Goal: Task Accomplishment & Management: Complete application form

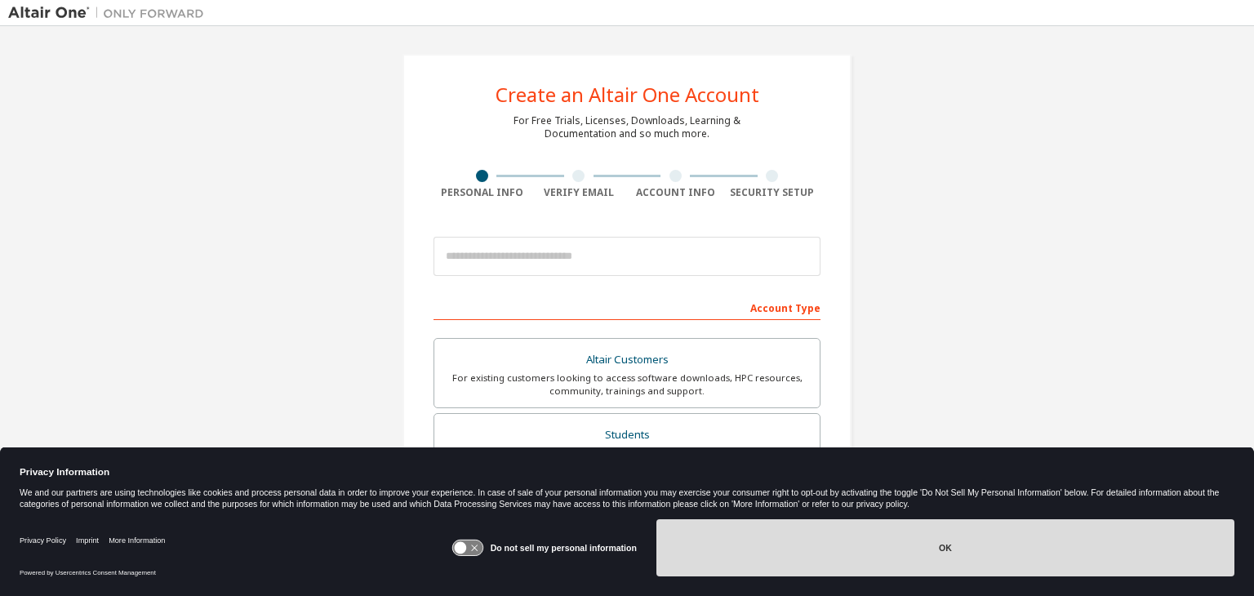
click at [918, 554] on button "OK" at bounding box center [945, 547] width 578 height 57
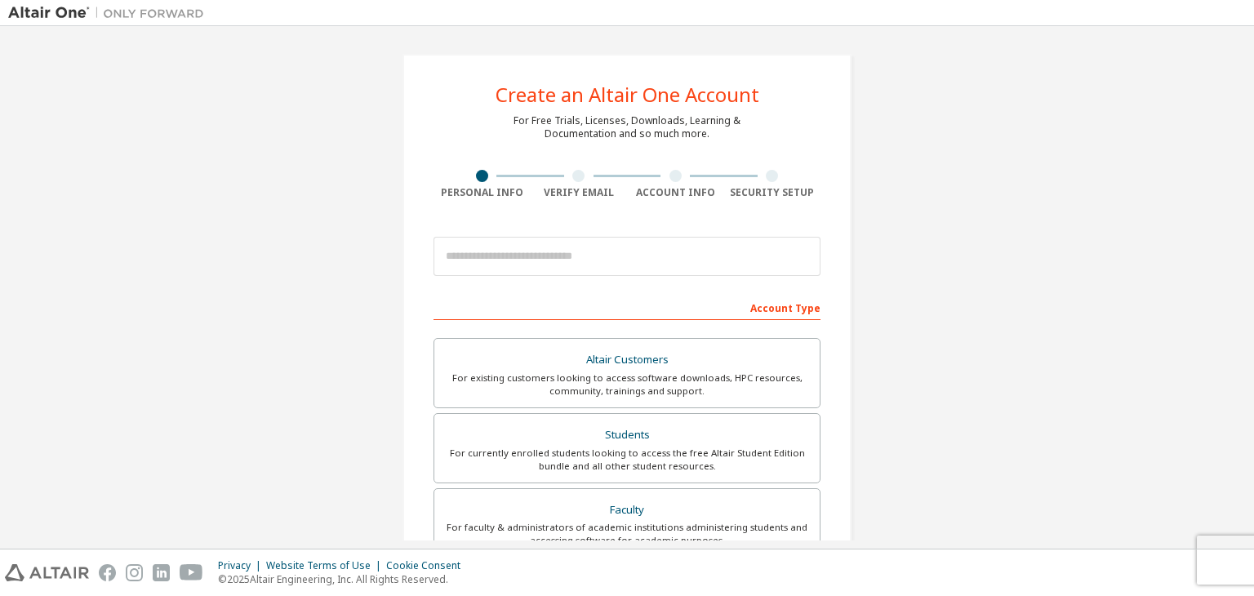
click at [332, 301] on div "Create an Altair One Account For Free Trials, Licenses, Downloads, Learning & D…" at bounding box center [627, 466] width 1238 height 865
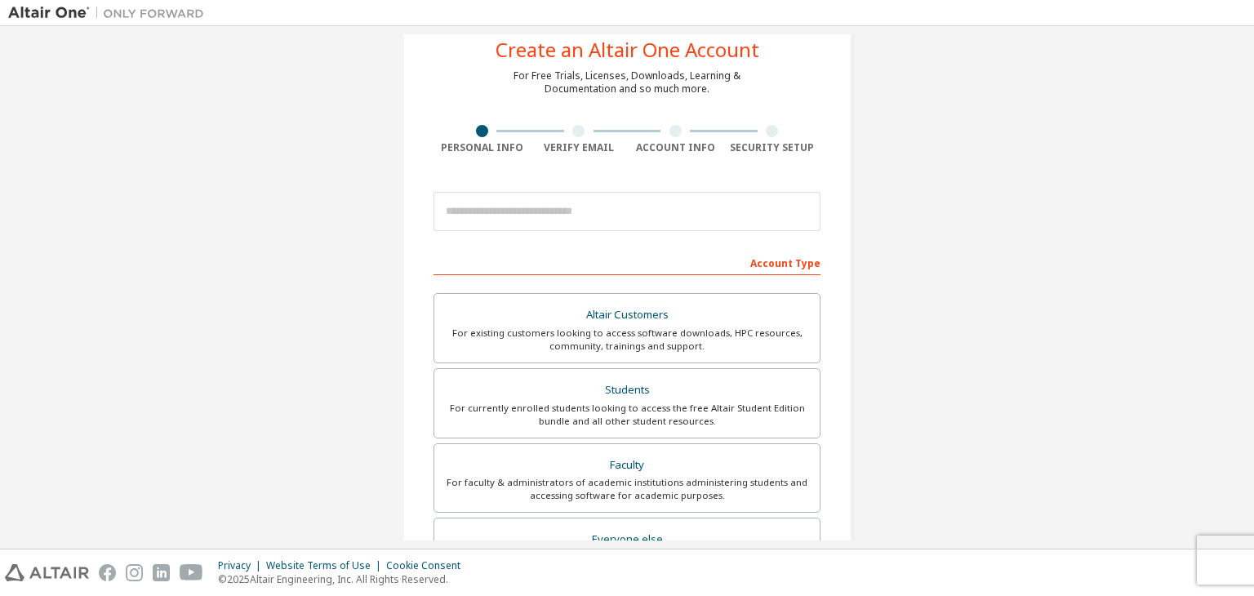
scroll to position [82, 0]
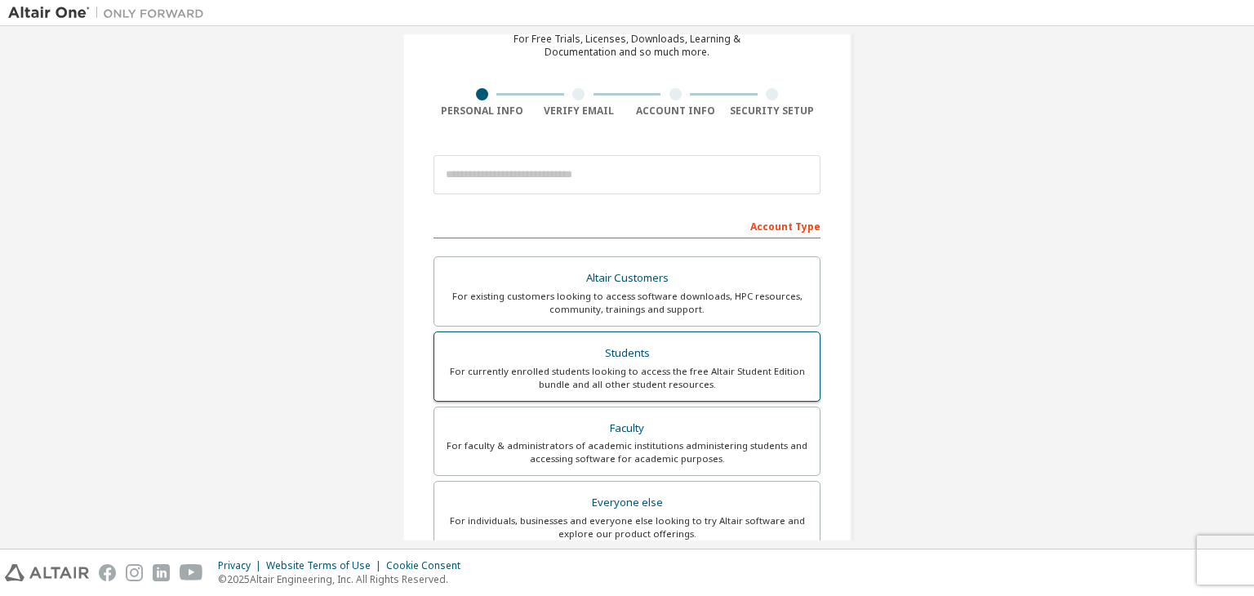
click at [559, 356] on div "Students" at bounding box center [627, 353] width 366 height 23
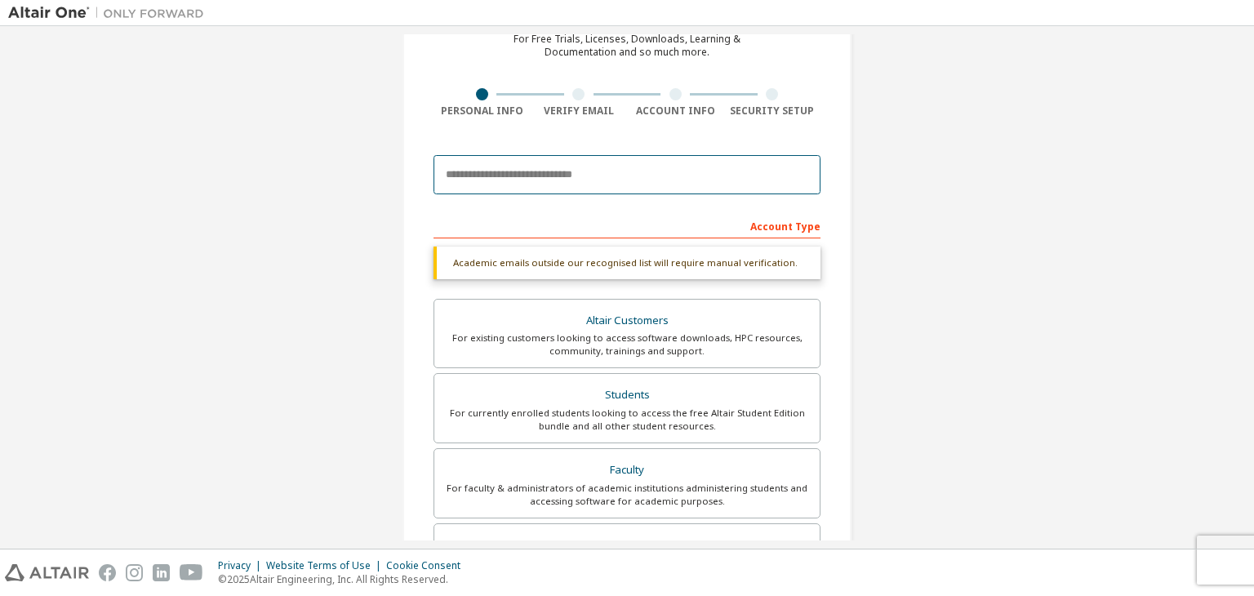
click at [549, 183] on input "email" at bounding box center [627, 174] width 387 height 39
type input "**********"
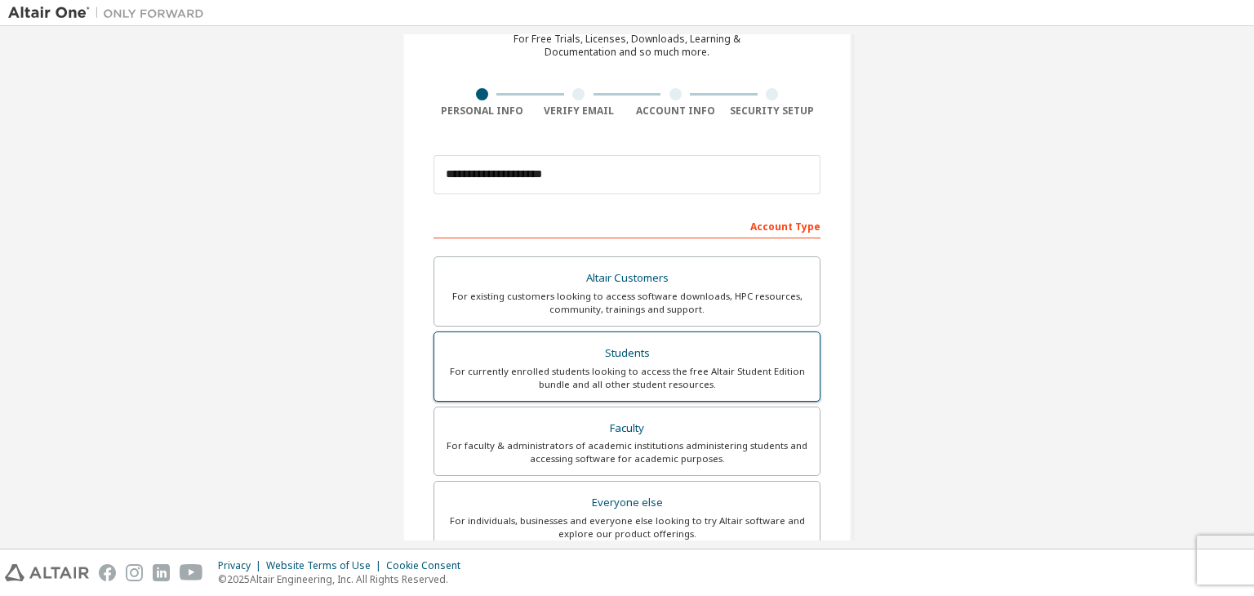
click at [625, 365] on div "For currently enrolled students looking to access the free Altair Student Editi…" at bounding box center [627, 378] width 366 height 26
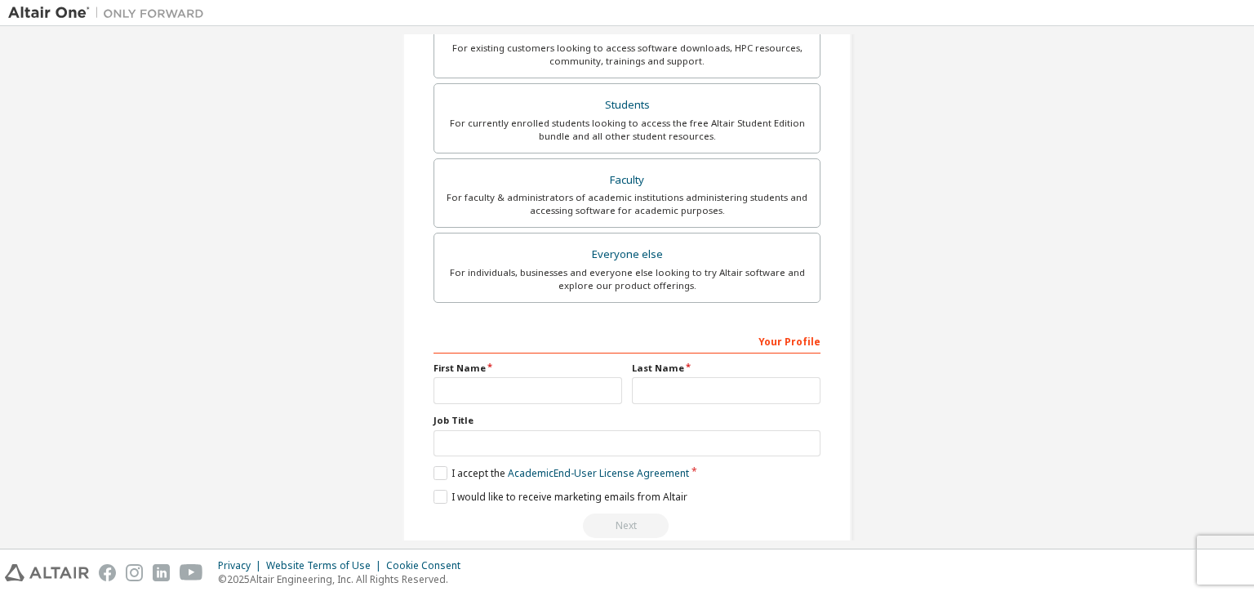
scroll to position [355, 0]
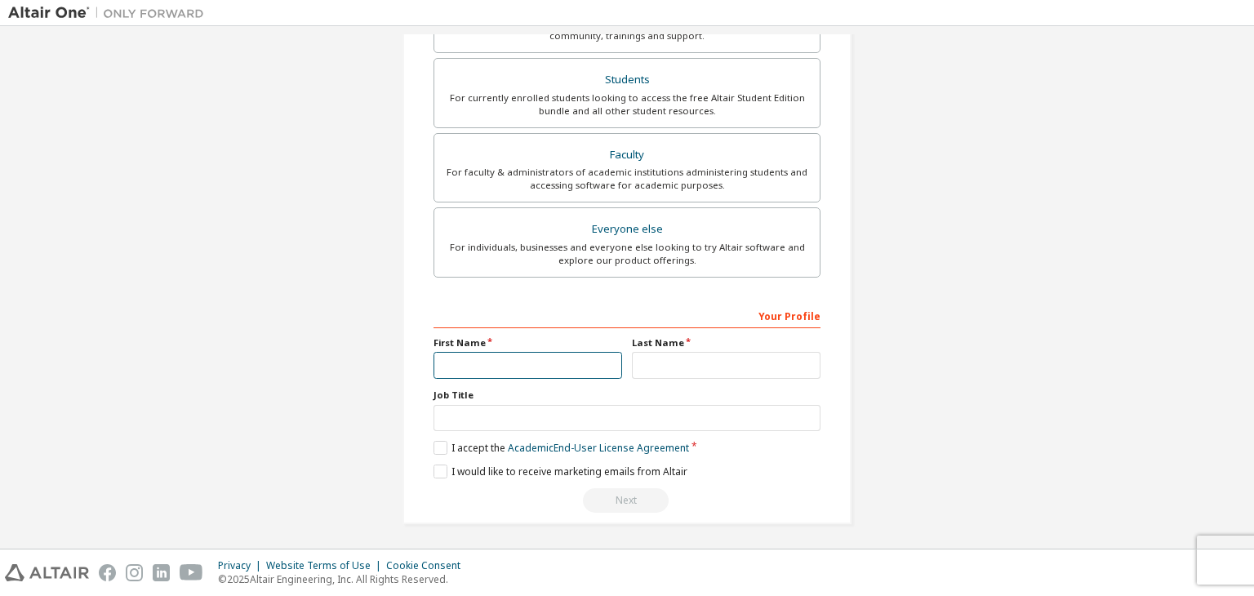
click at [501, 361] on input "text" at bounding box center [528, 365] width 189 height 27
type input "******"
click at [636, 363] on input "text" at bounding box center [726, 365] width 189 height 27
type input "*******"
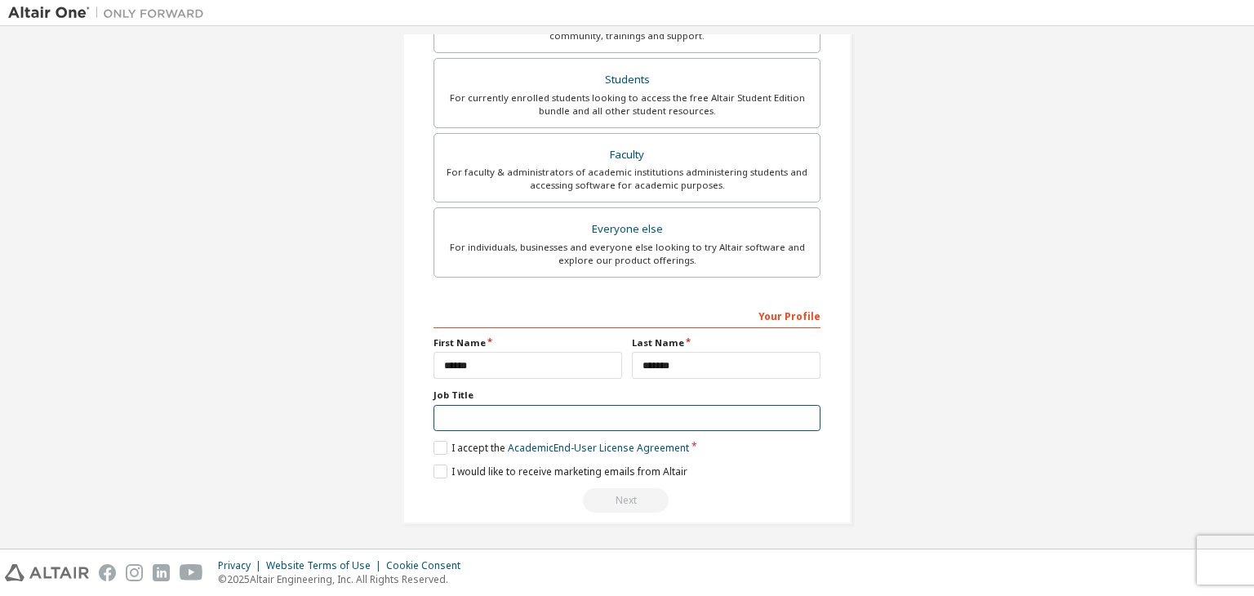
click at [539, 415] on input "text" at bounding box center [627, 418] width 387 height 27
click at [436, 444] on label "I accept the Academic End-User License Agreement" at bounding box center [562, 448] width 256 height 14
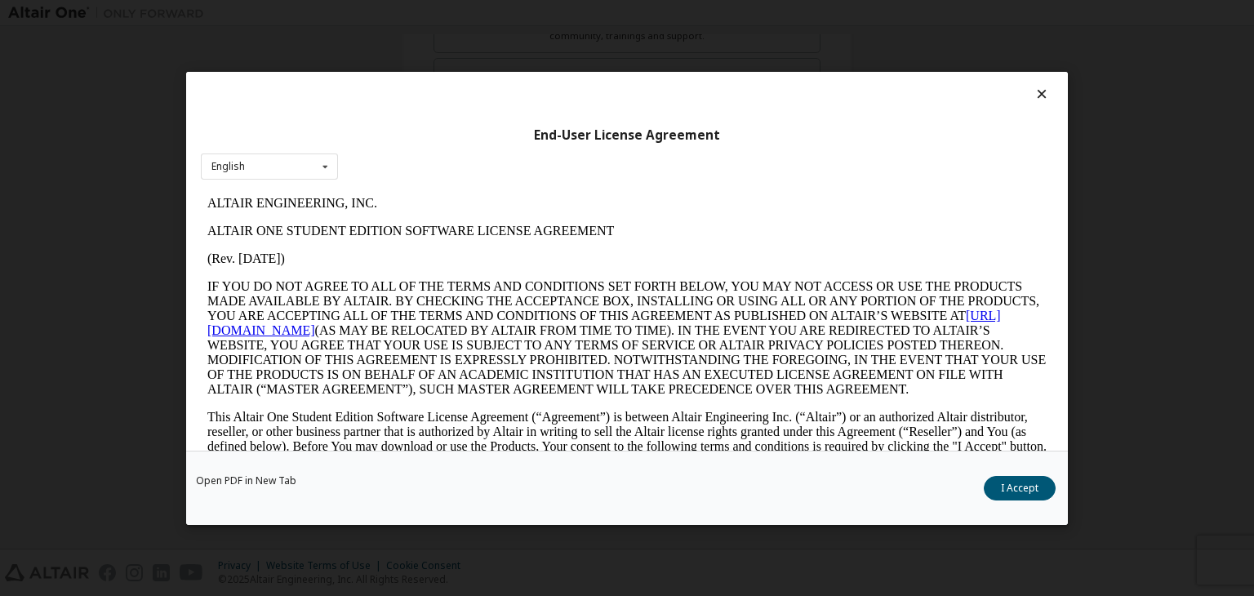
scroll to position [0, 0]
click at [1019, 490] on button "I Accept" at bounding box center [1020, 488] width 72 height 24
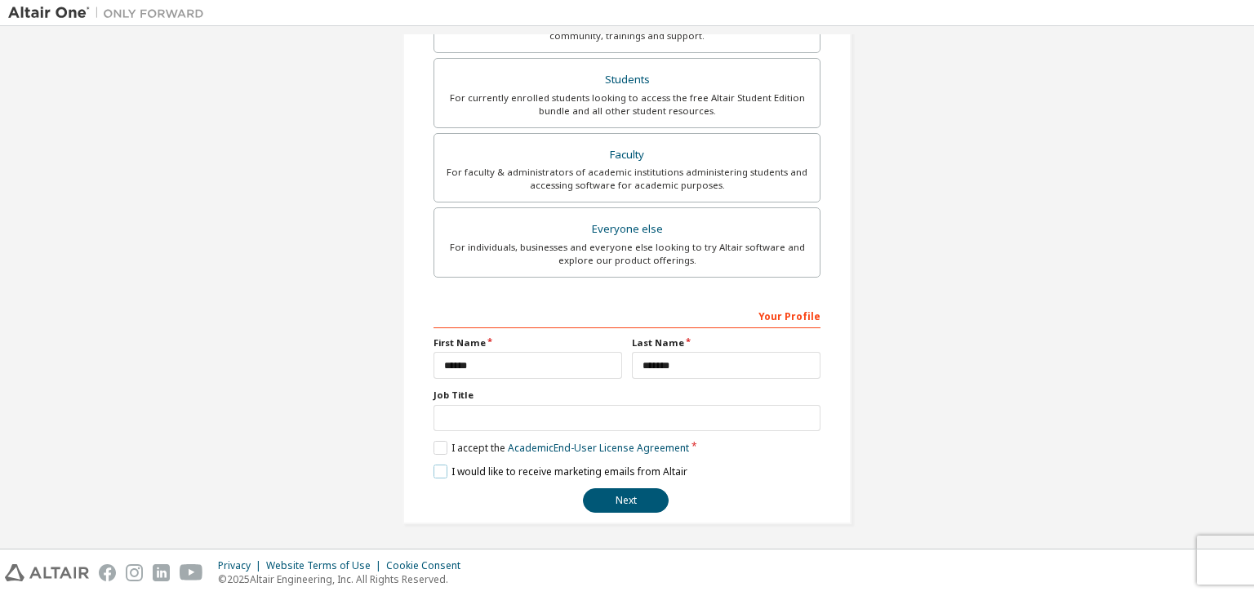
click at [441, 468] on label "I would like to receive marketing emails from Altair" at bounding box center [561, 472] width 254 height 14
click at [617, 491] on button "Next" at bounding box center [626, 500] width 86 height 24
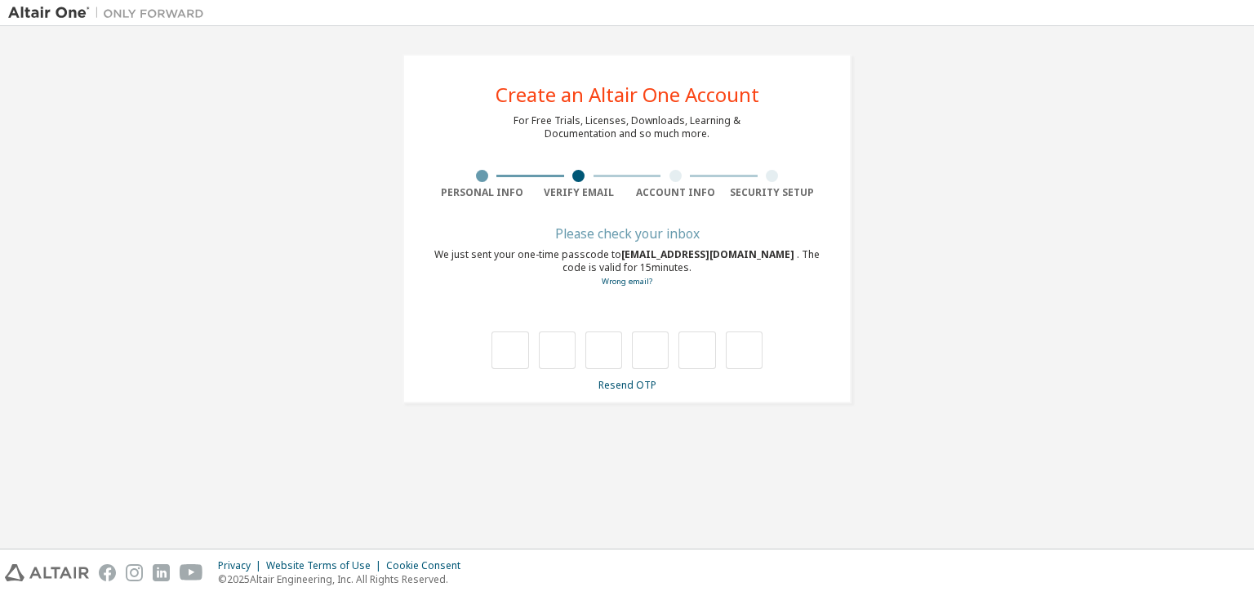
drag, startPoint x: 1155, startPoint y: 385, endPoint x: 1140, endPoint y: 379, distance: 16.8
click at [1155, 385] on div "**********" at bounding box center [627, 228] width 1238 height 389
click at [492, 347] on input "text" at bounding box center [510, 351] width 37 height 38
type input "*"
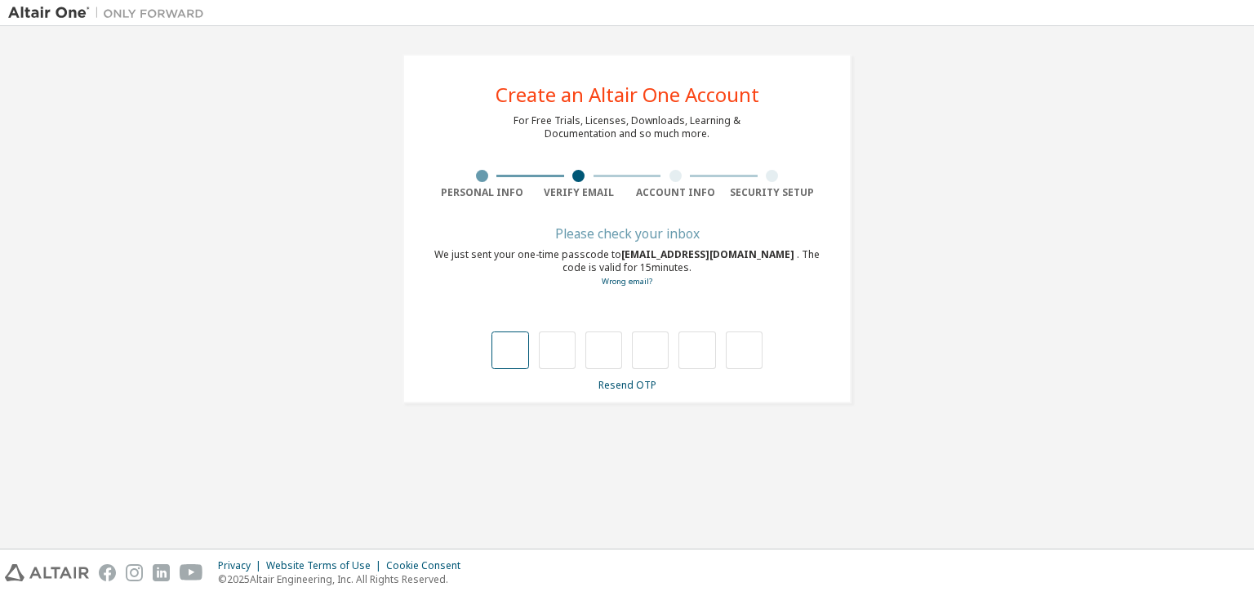
type input "*"
